Goal: Task Accomplishment & Management: Use online tool/utility

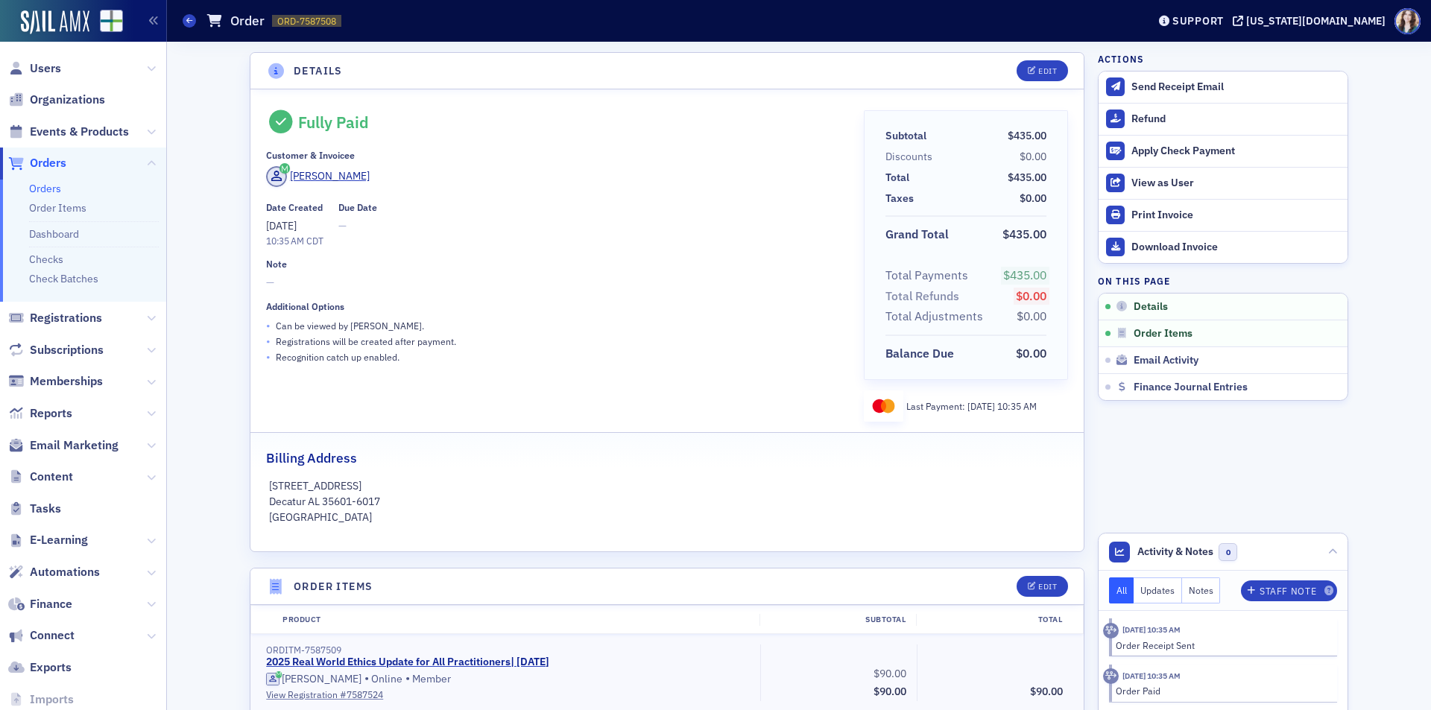
scroll to position [242, 0]
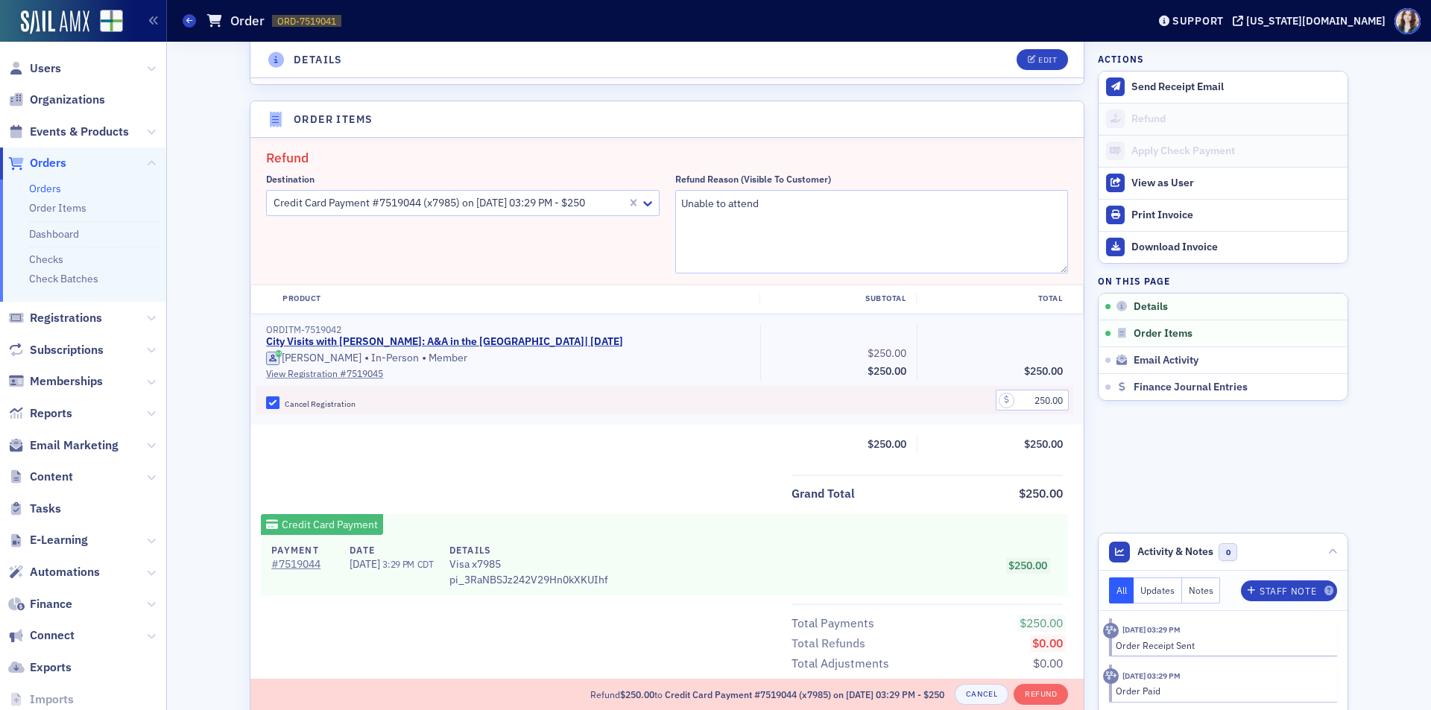
scroll to position [444, 0]
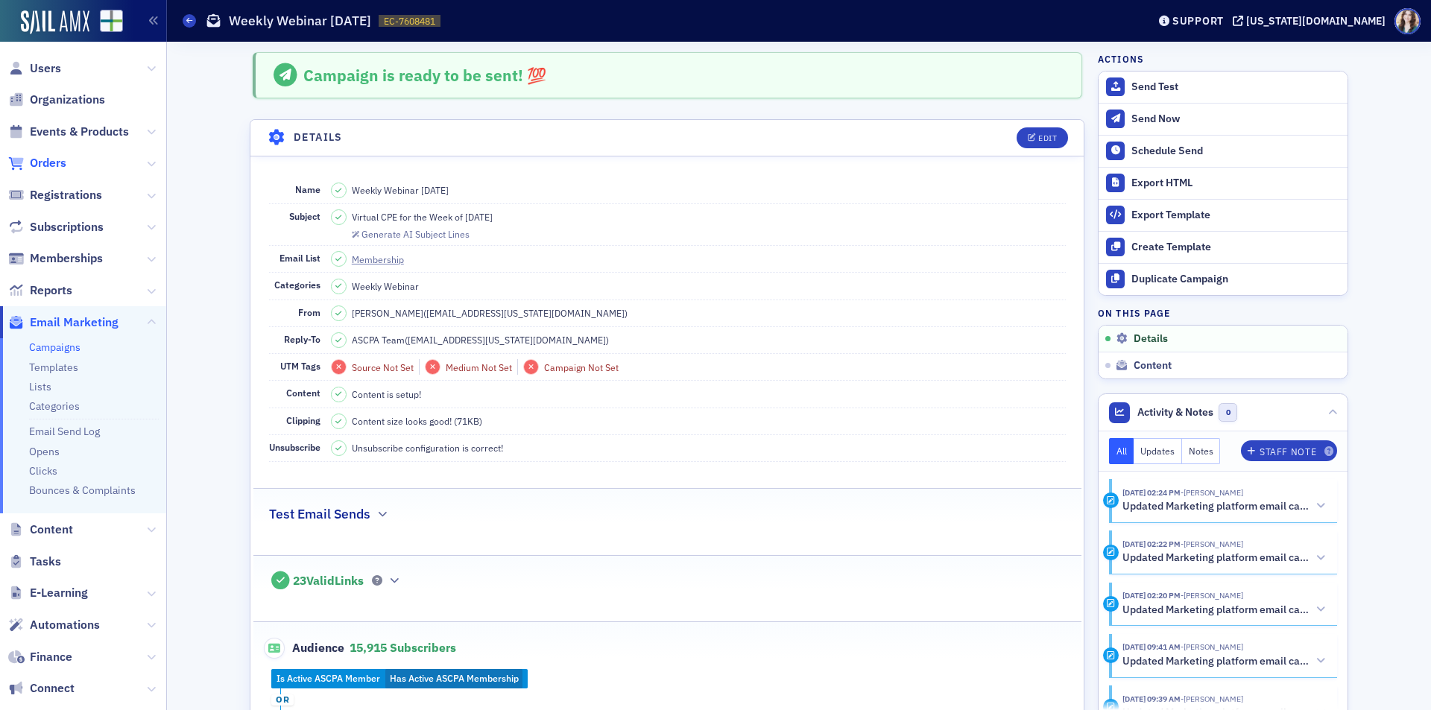
click at [49, 157] on span "Orders" at bounding box center [48, 163] width 37 height 16
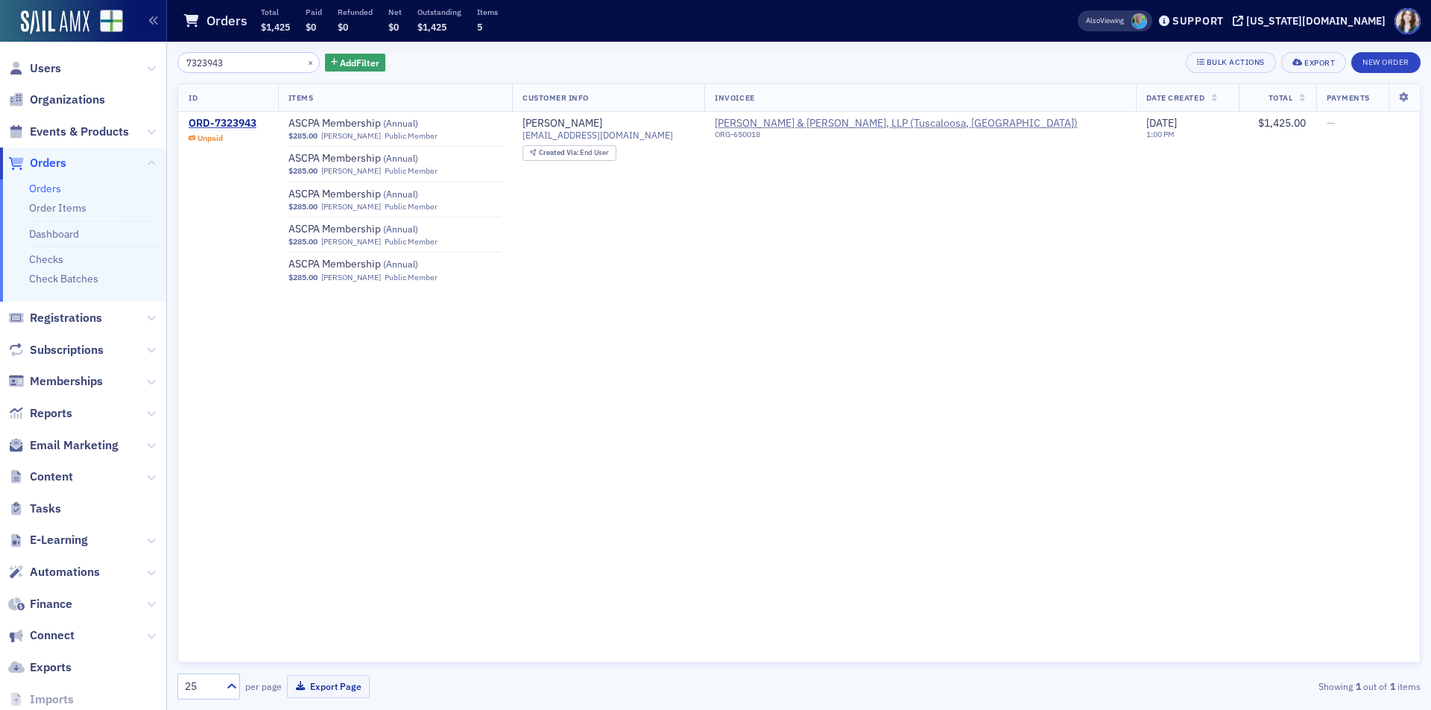
type input "7323943"
click at [429, 54] on div "7323943 × Add Filter Bulk Actions Export New Order" at bounding box center [798, 62] width 1243 height 21
click at [80, 448] on span "Email Marketing" at bounding box center [74, 445] width 89 height 16
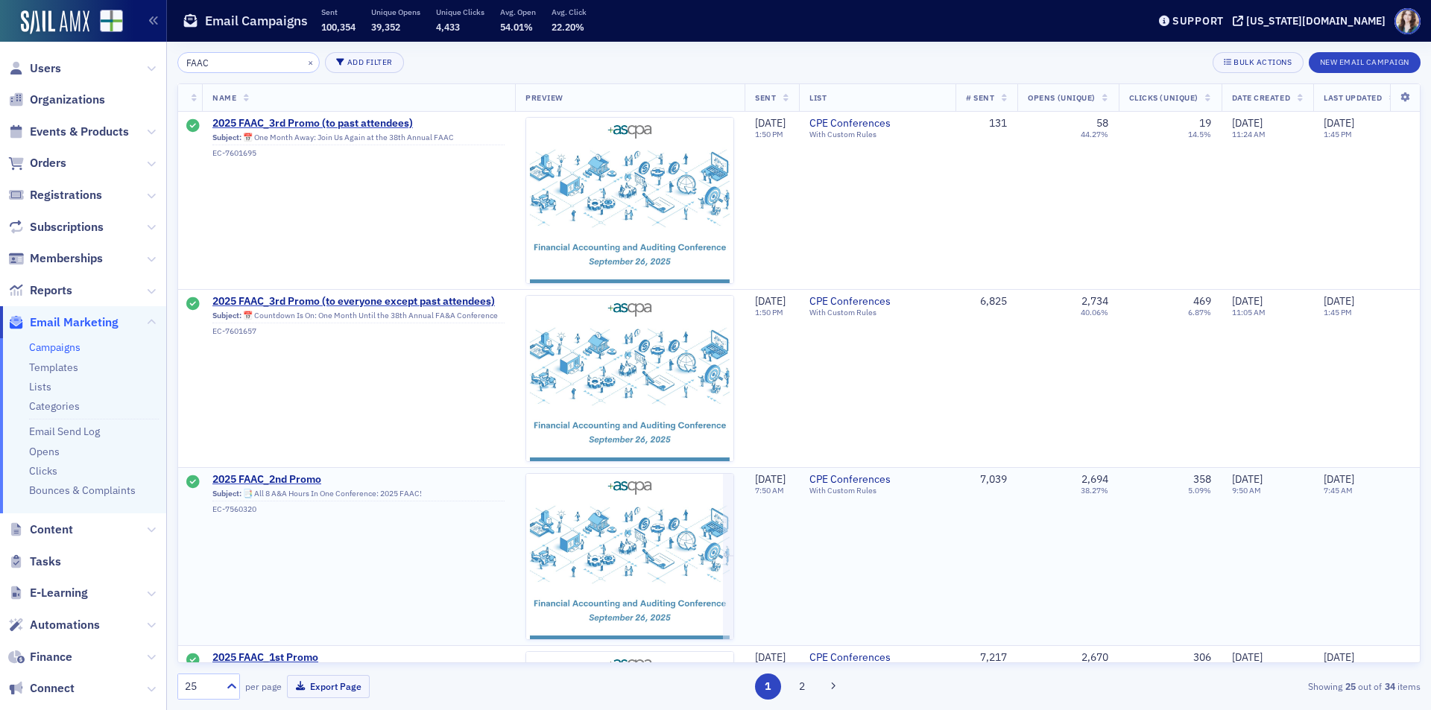
scroll to position [75, 0]
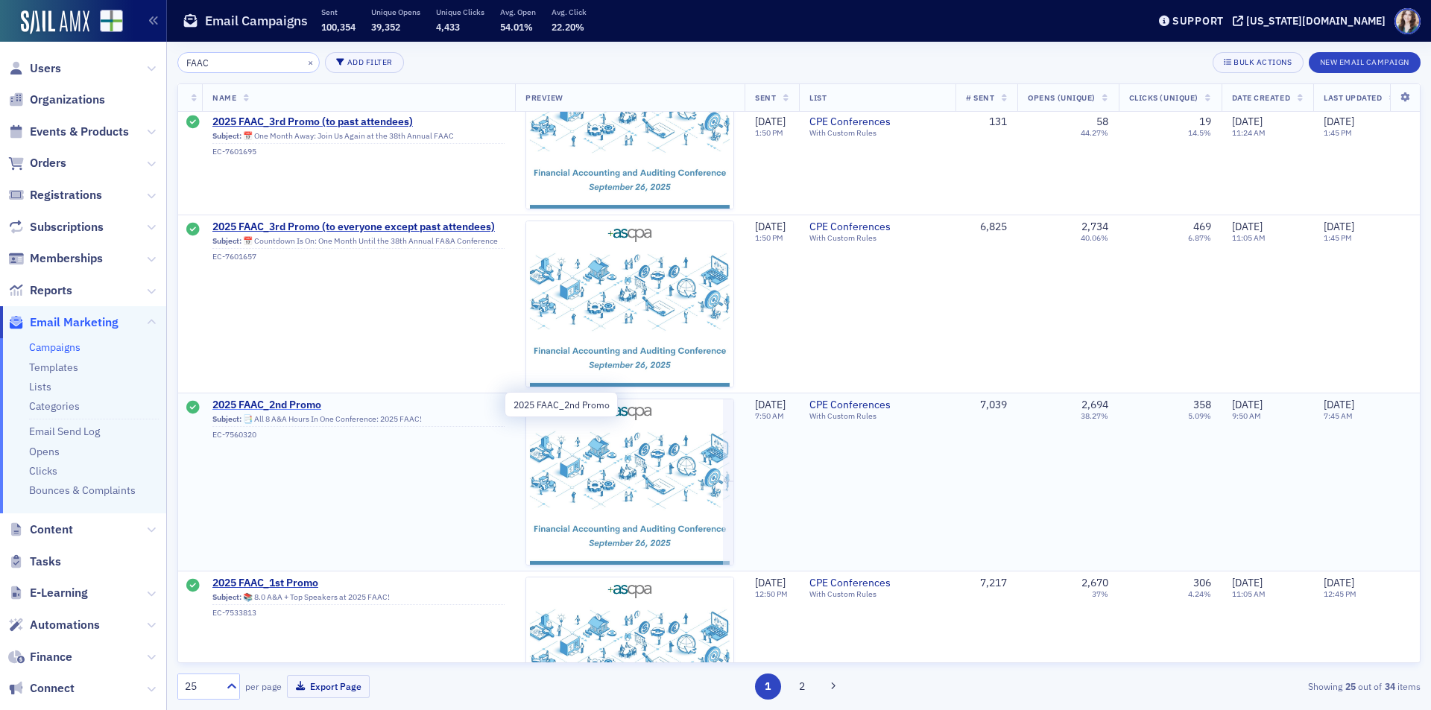
type input "FAAC"
click at [284, 402] on span "2025 FAAC_2nd Promo" at bounding box center [358, 405] width 292 height 13
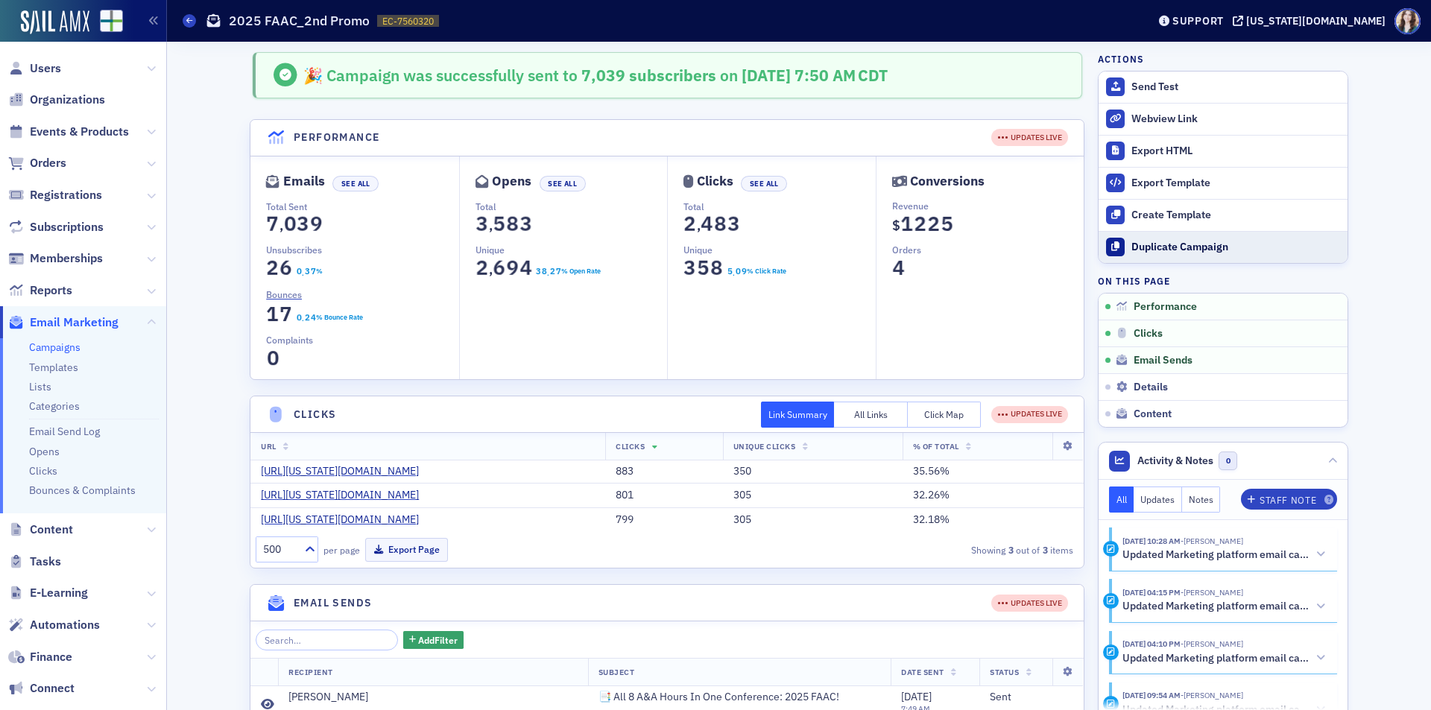
click at [1164, 251] on div "Duplicate Campaign" at bounding box center [1235, 247] width 209 height 13
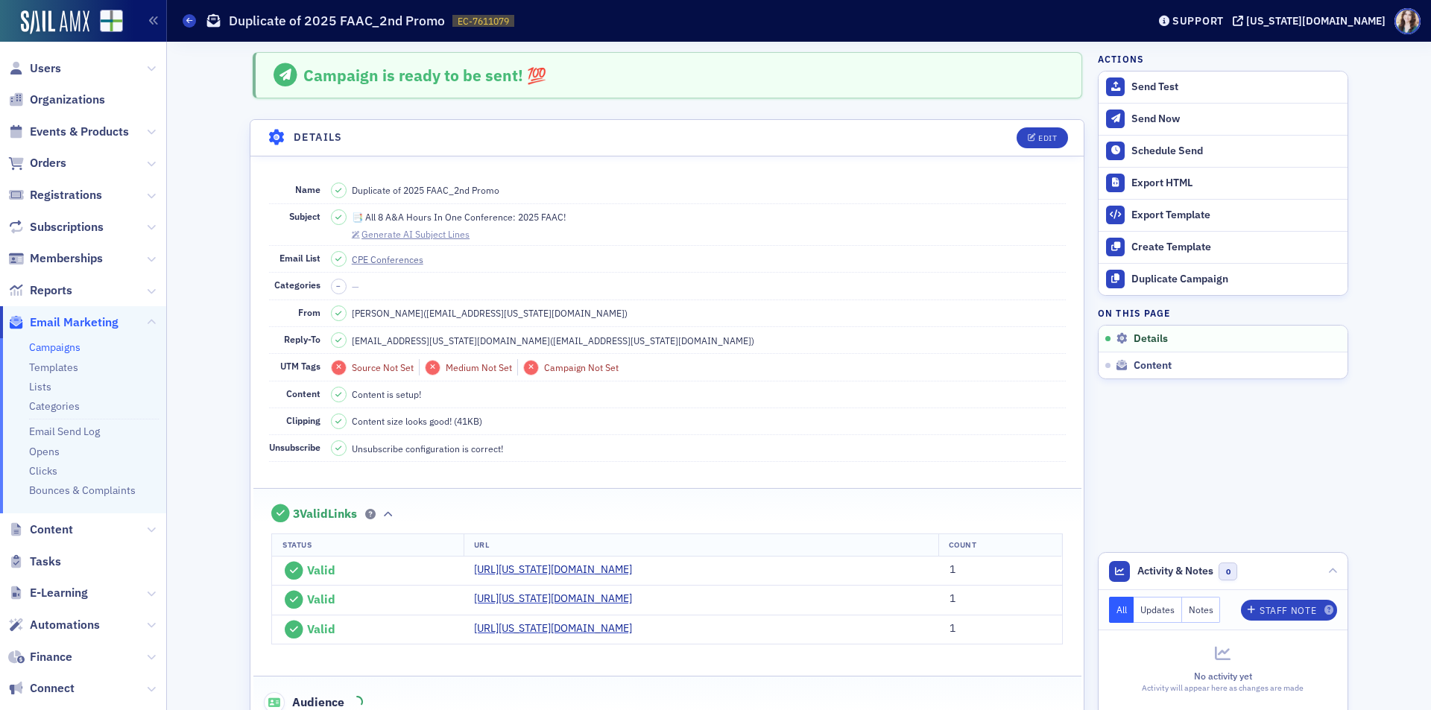
click at [392, 235] on div "Generate AI Subject Lines" at bounding box center [415, 234] width 108 height 8
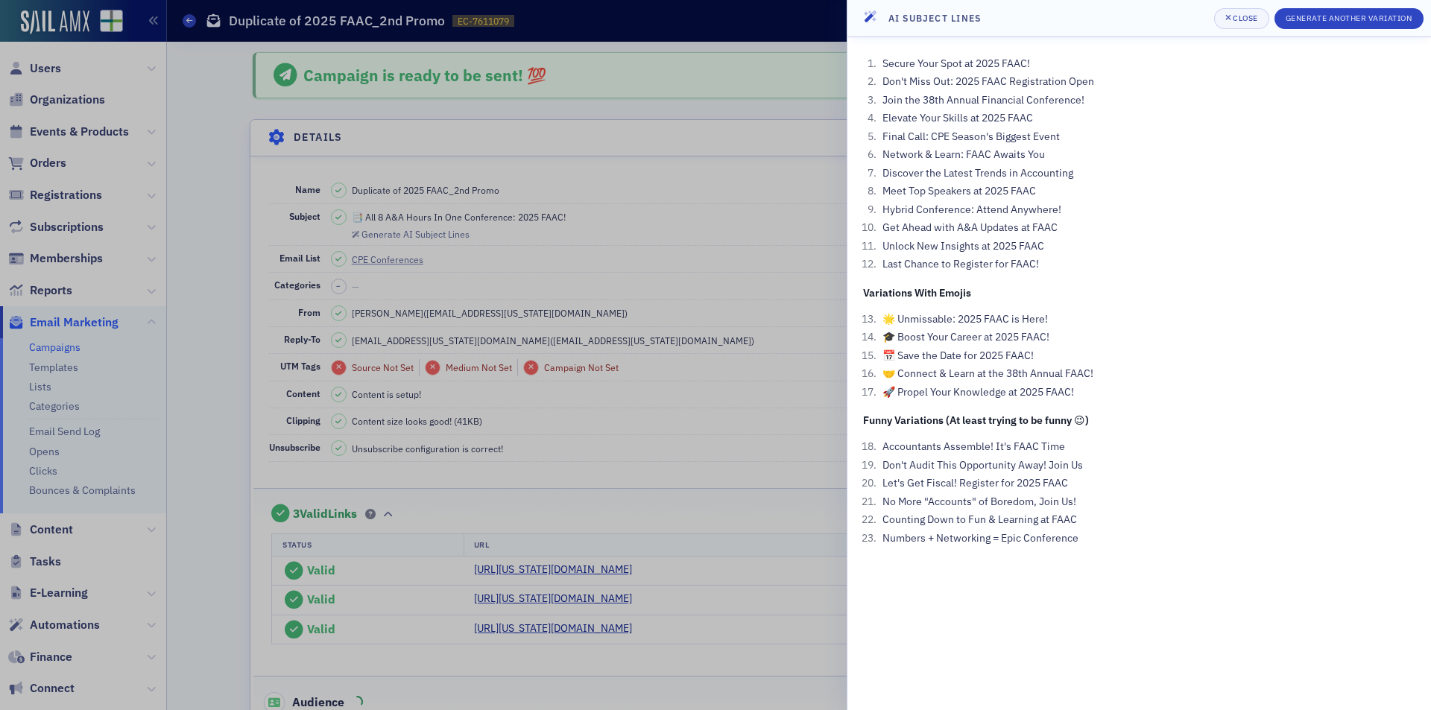
click at [814, 103] on div at bounding box center [715, 355] width 1431 height 710
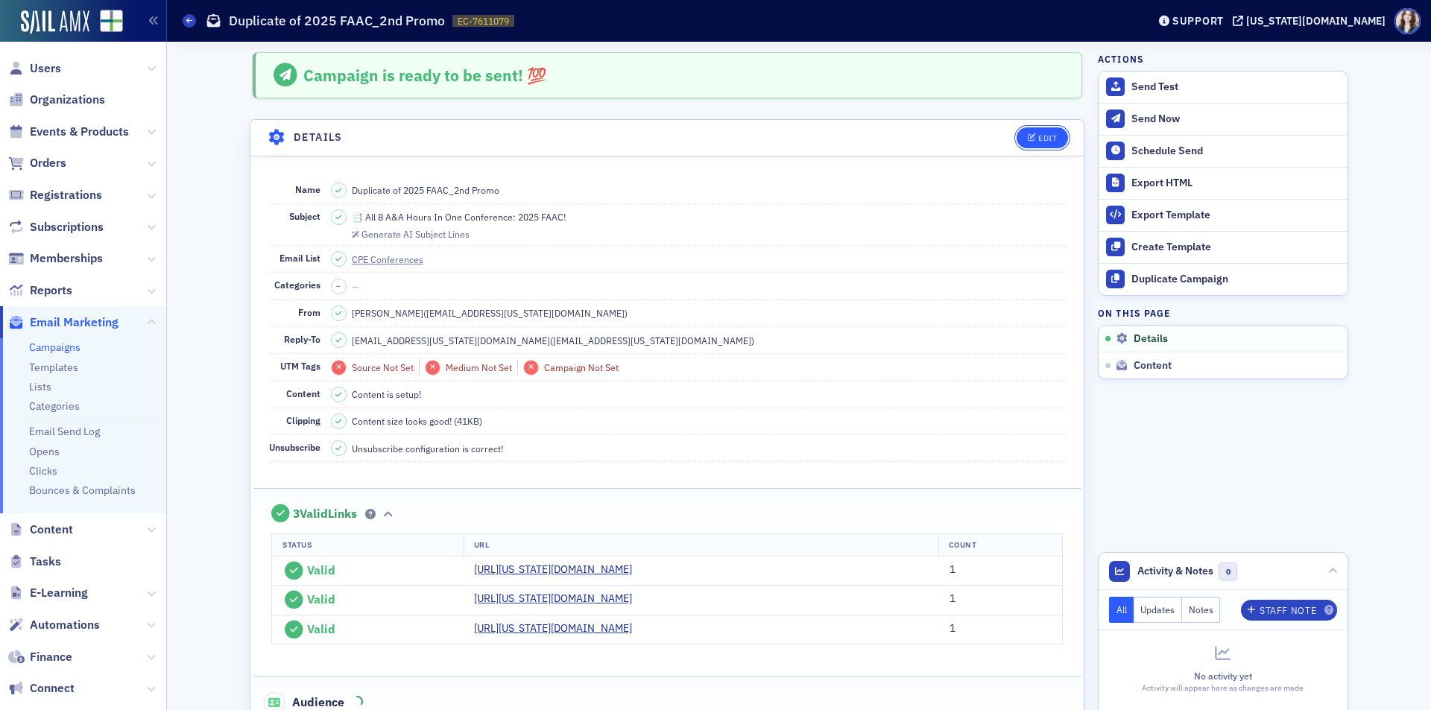
click at [1043, 140] on div "Edit" at bounding box center [1047, 138] width 19 height 8
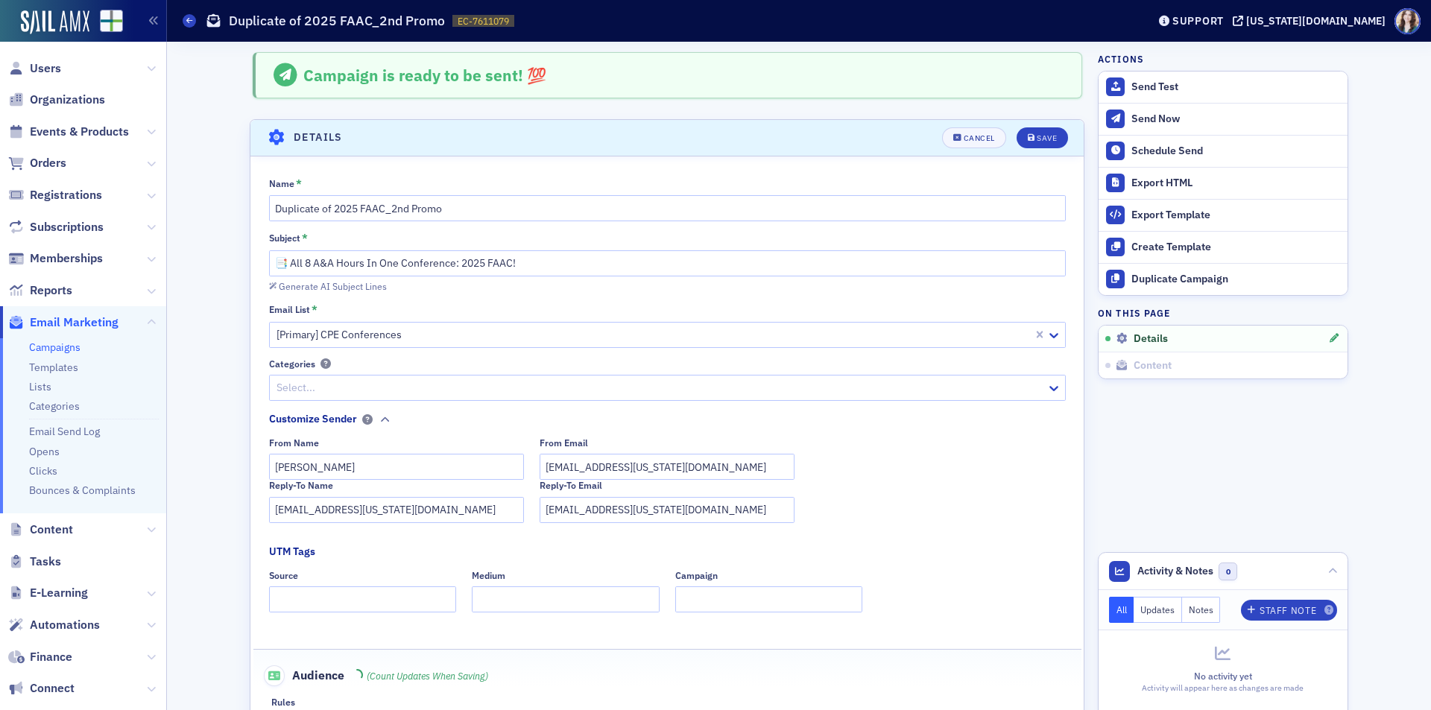
scroll to position [70, 0]
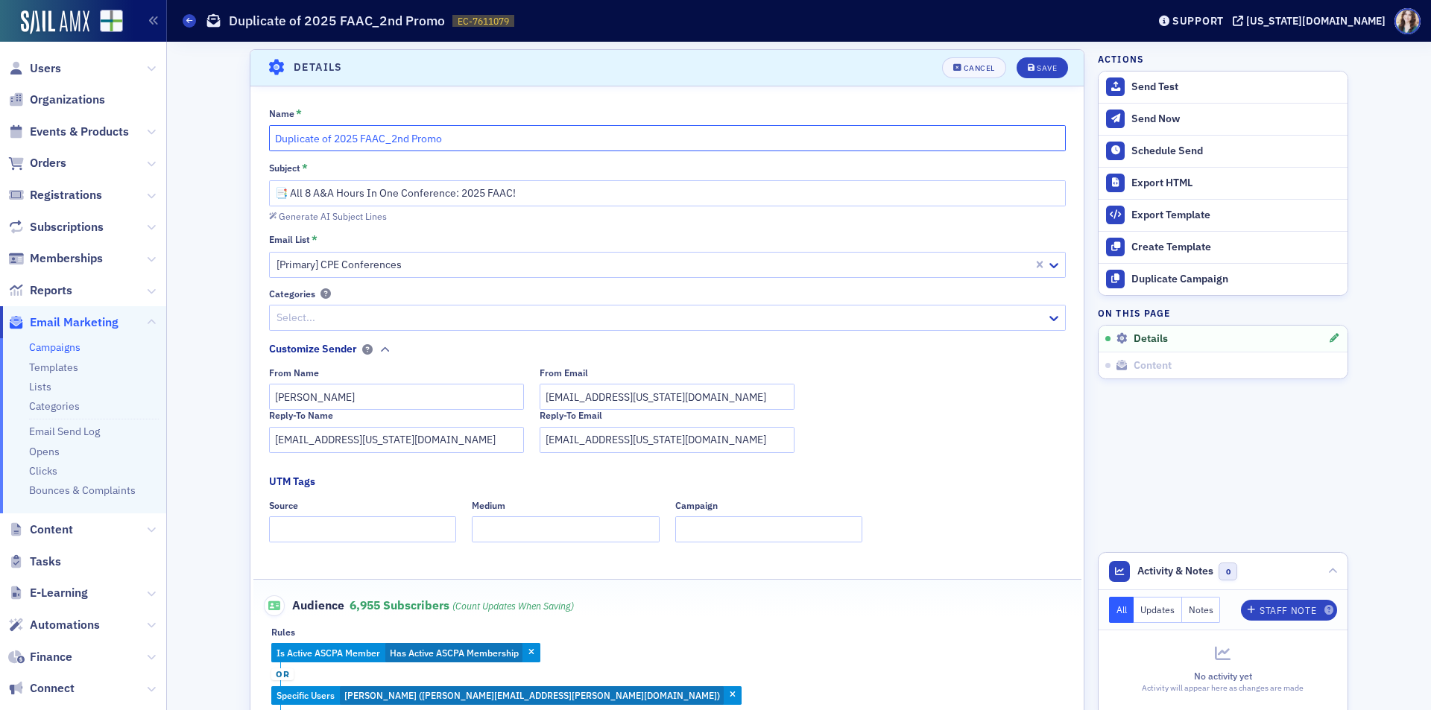
drag, startPoint x: 327, startPoint y: 137, endPoint x: 182, endPoint y: 154, distance: 146.3
type input "2025 FAAC_2nd Promo"
click at [1022, 62] on button "Save" at bounding box center [1042, 67] width 51 height 21
